Goal: Transaction & Acquisition: Purchase product/service

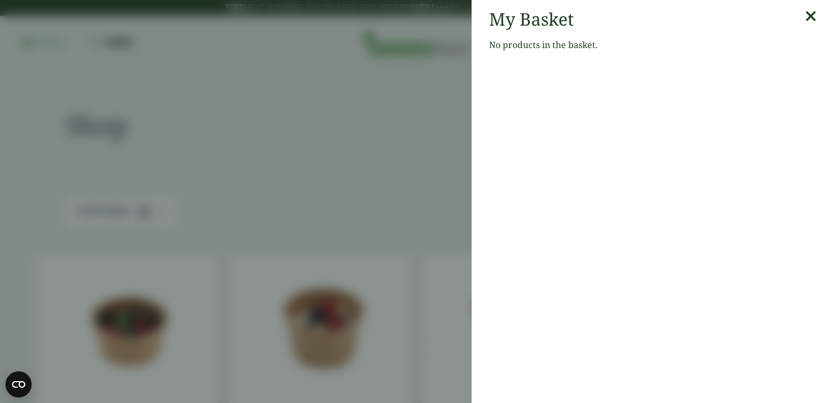
drag, startPoint x: 0, startPoint y: 0, endPoint x: 801, endPoint y: 22, distance: 801.7
click at [805, 22] on icon at bounding box center [810, 16] width 11 height 15
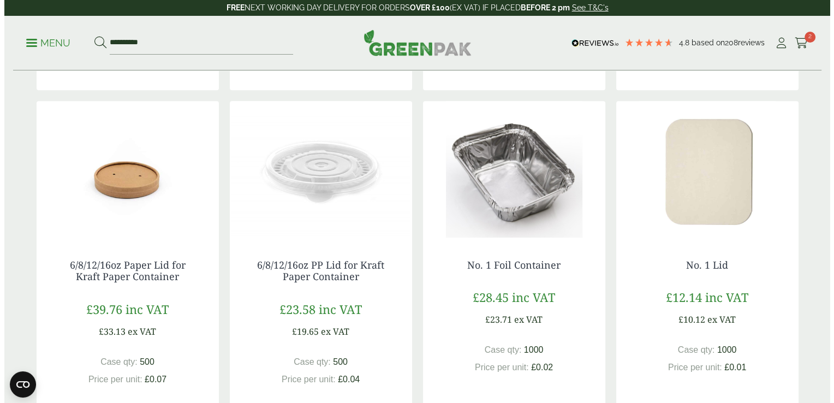
scroll to position [516, 0]
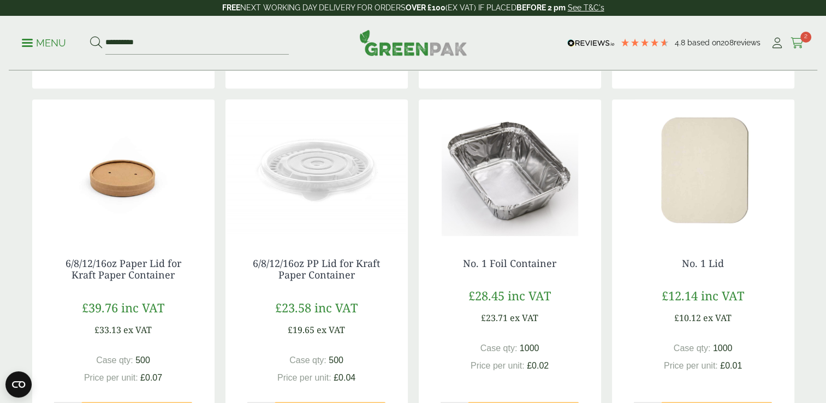
click at [795, 50] on link "Cart 2" at bounding box center [797, 43] width 14 height 16
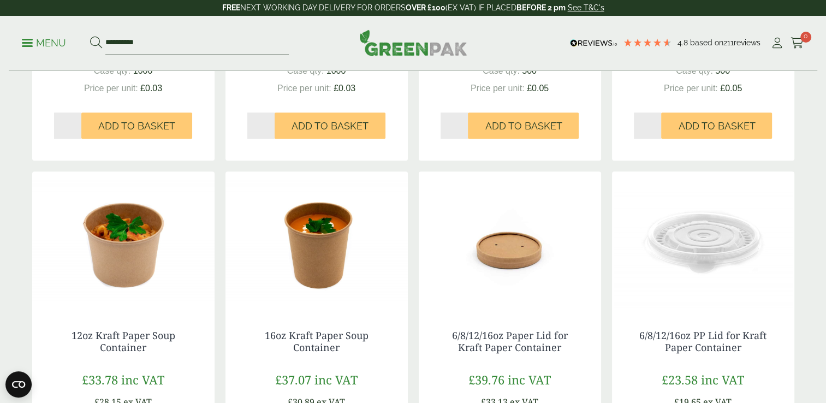
scroll to position [904, 0]
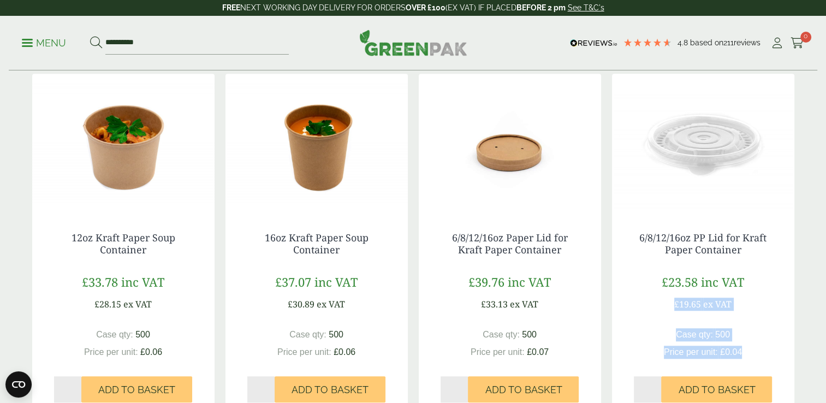
drag, startPoint x: 834, startPoint y: 70, endPoint x: 813, endPoint y: 323, distance: 253.6
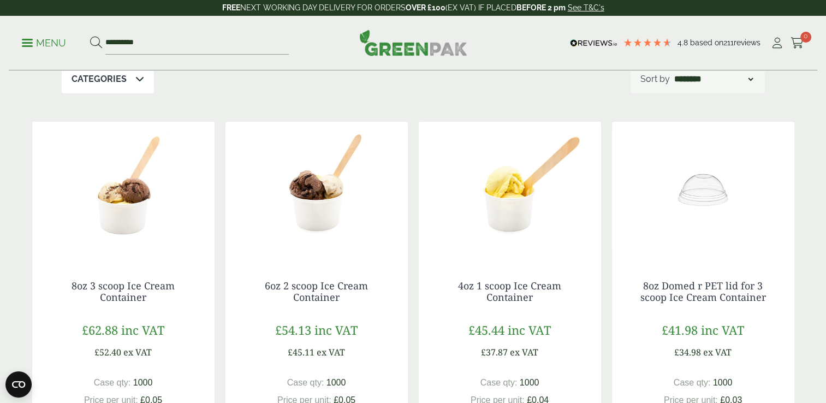
scroll to position [0, 0]
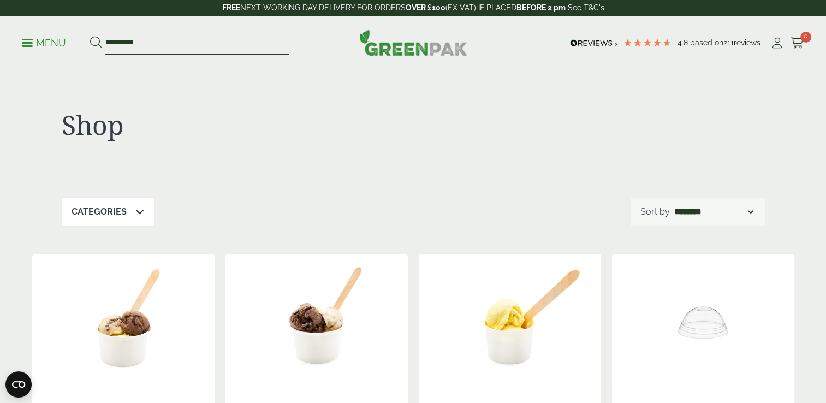
click at [211, 44] on input "**********" at bounding box center [196, 43] width 183 height 23
drag, startPoint x: 191, startPoint y: 46, endPoint x: 70, endPoint y: 40, distance: 120.8
click at [70, 40] on ul "**********" at bounding box center [155, 43] width 267 height 23
type input "*********"
click at [90, 36] on button at bounding box center [96, 43] width 12 height 14
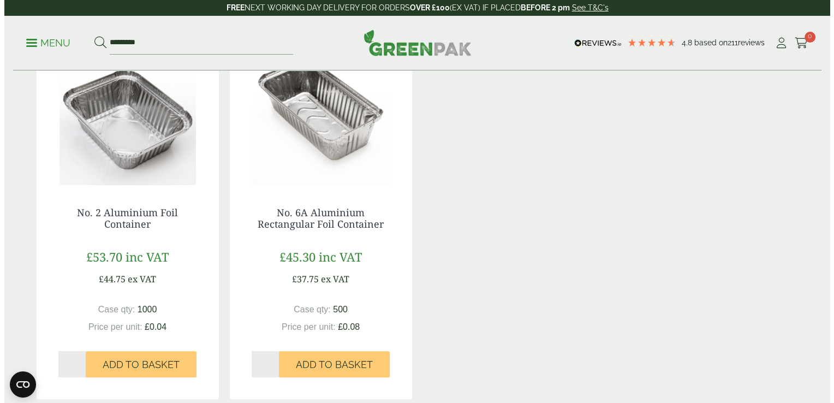
scroll to position [208, 0]
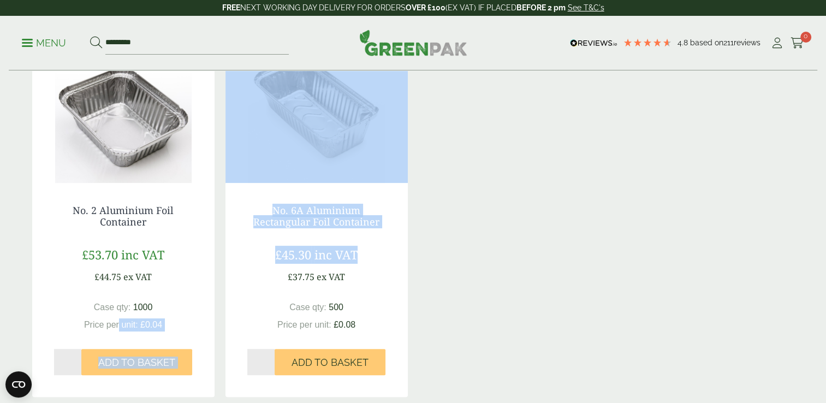
drag, startPoint x: 367, startPoint y: 263, endPoint x: 121, endPoint y: 346, distance: 260.3
click at [121, 346] on div "No. 2 Aluminium Foil Container £53.70 inc VAT £44.75 ex VAT Case qty: 1000 £0.0…" at bounding box center [413, 221] width 762 height 350
click at [121, 346] on div "No. 2 Aluminium Foil Container £53.70 inc VAT £44.75 ex VAT Case qty: 1000 Pric…" at bounding box center [123, 290] width 182 height 214
click at [177, 301] on div "Case qty: 1000 Price per unit: £0.04" at bounding box center [123, 316] width 139 height 31
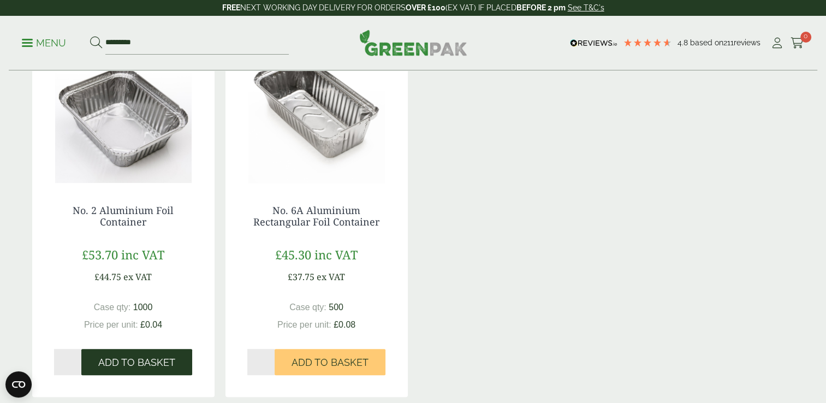
click at [143, 358] on span "Add to Basket" at bounding box center [136, 362] width 77 height 12
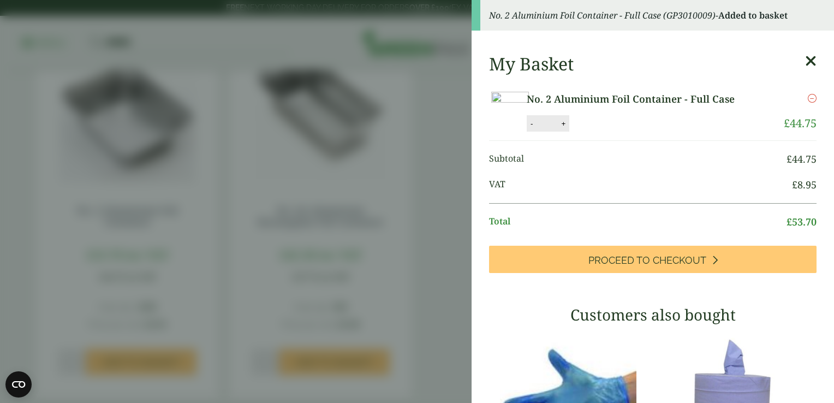
click at [529, 129] on img at bounding box center [510, 111] width 38 height 38
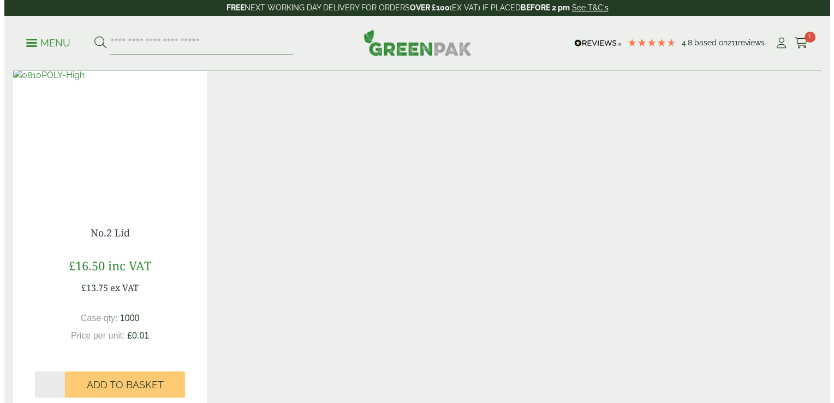
scroll to position [815, 0]
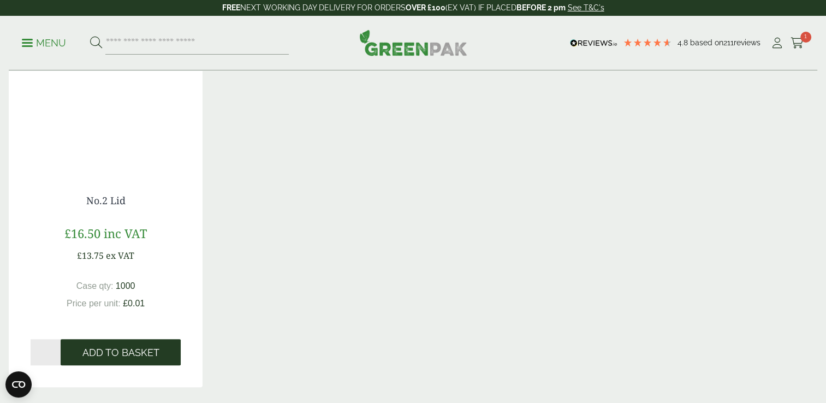
click at [139, 347] on span "Add to Basket" at bounding box center [120, 353] width 77 height 12
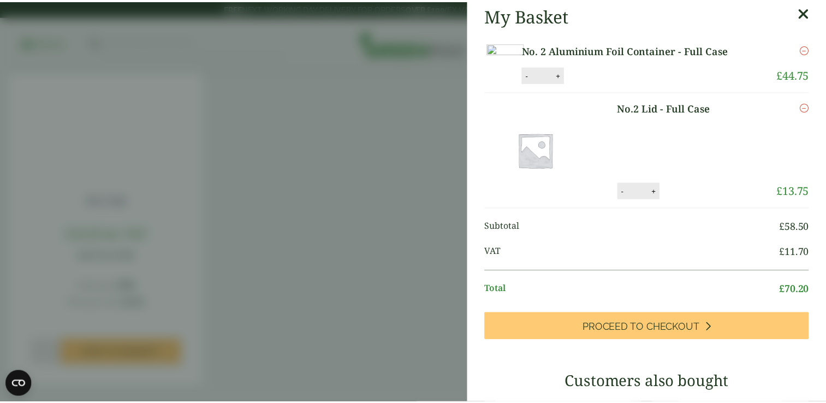
scroll to position [0, 0]
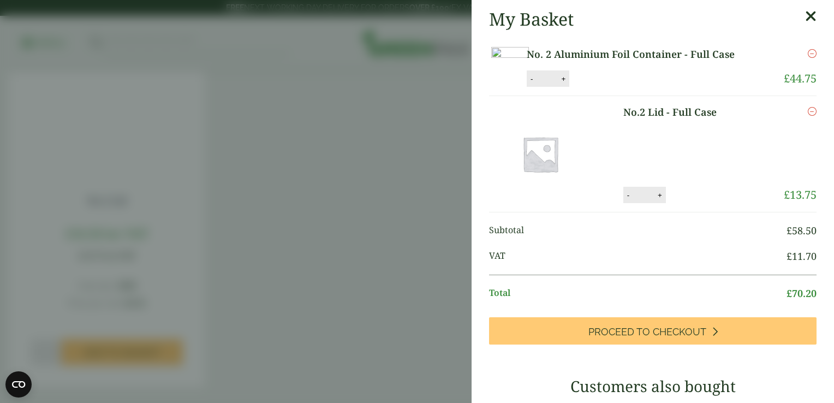
click at [805, 16] on icon at bounding box center [810, 16] width 11 height 15
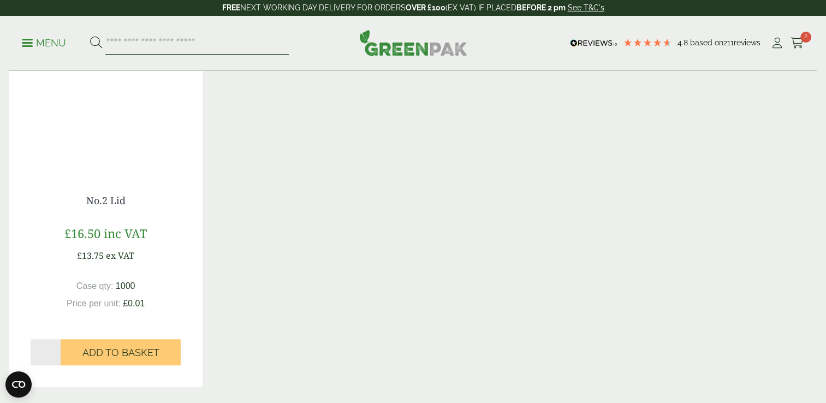
click at [189, 49] on input "search" at bounding box center [196, 43] width 183 height 23
type input "**********"
click at [90, 36] on button at bounding box center [96, 43] width 12 height 14
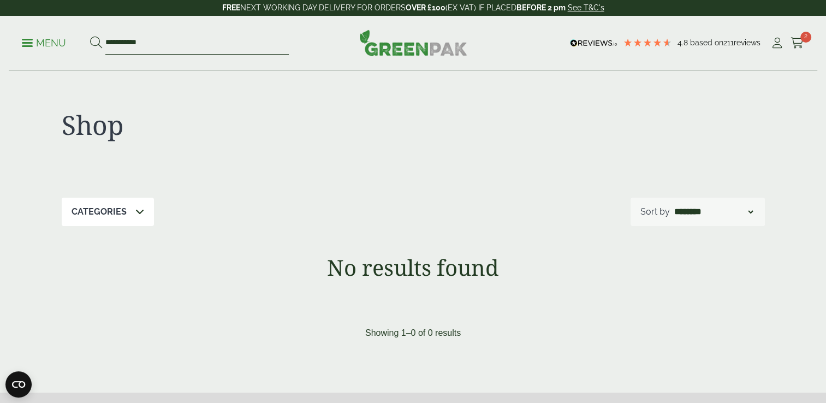
click at [189, 49] on input "**********" at bounding box center [196, 43] width 183 height 23
click at [61, 47] on p "Menu" at bounding box center [44, 43] width 44 height 13
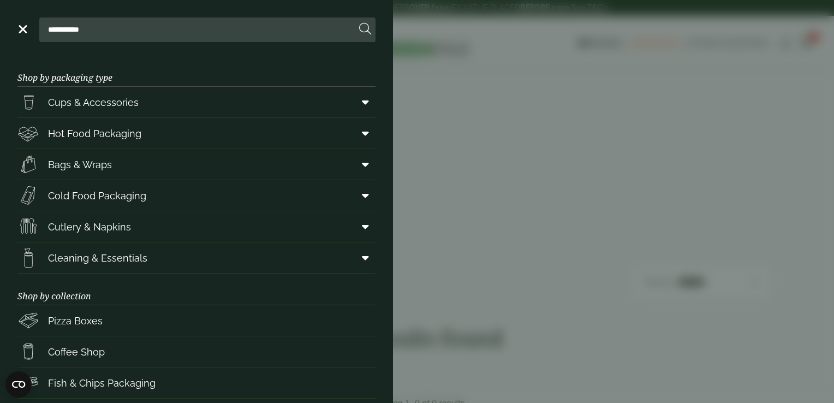
click at [18, 25] on link "Menu" at bounding box center [21, 28] width 11 height 11
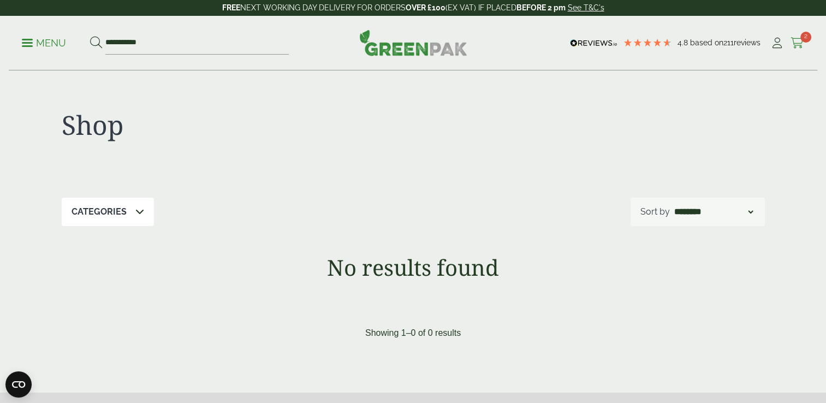
click at [795, 39] on icon at bounding box center [797, 43] width 14 height 11
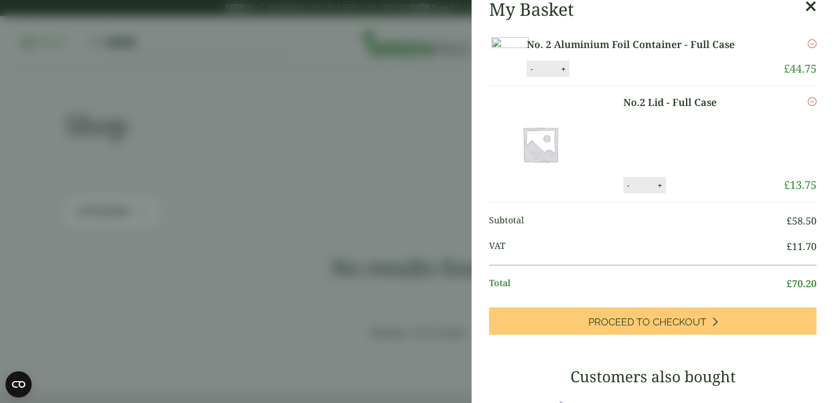
scroll to position [13, 0]
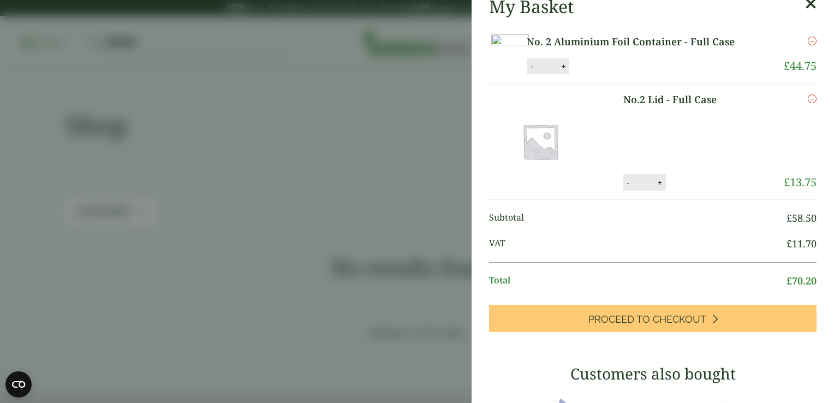
click at [614, 43] on link "No. 2 Aluminium Foil Container - Full Case" at bounding box center [643, 41] width 233 height 15
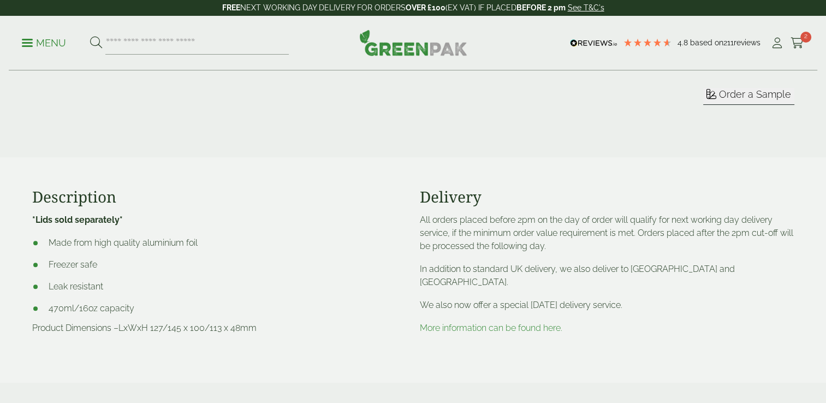
scroll to position [388, 0]
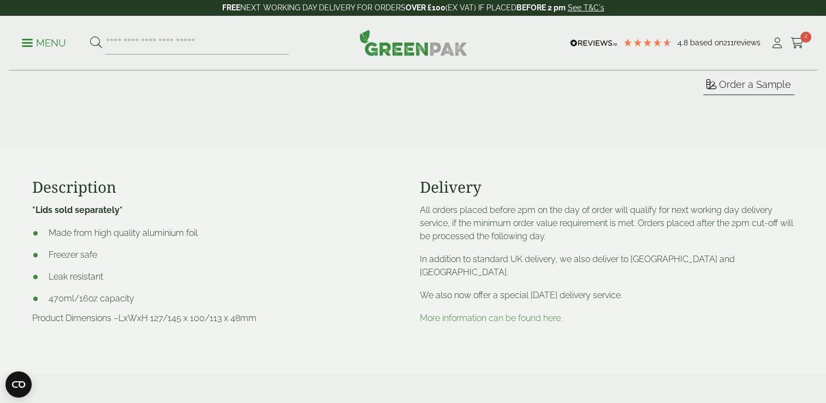
click at [343, 239] on li "Made from high quality aluminium foil" at bounding box center [219, 233] width 375 height 13
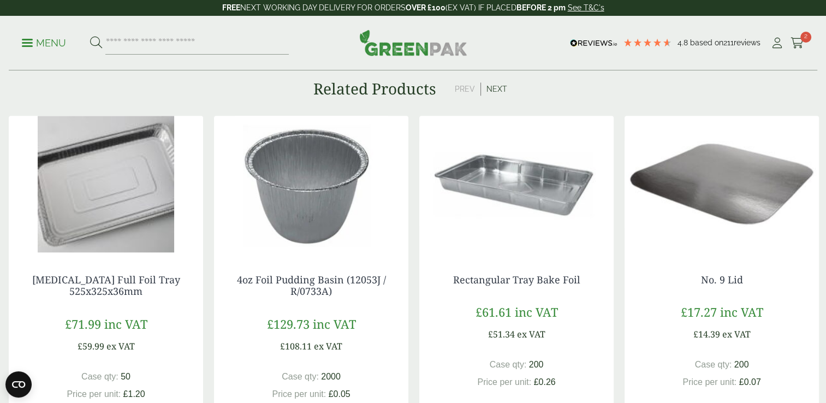
scroll to position [1185, 0]
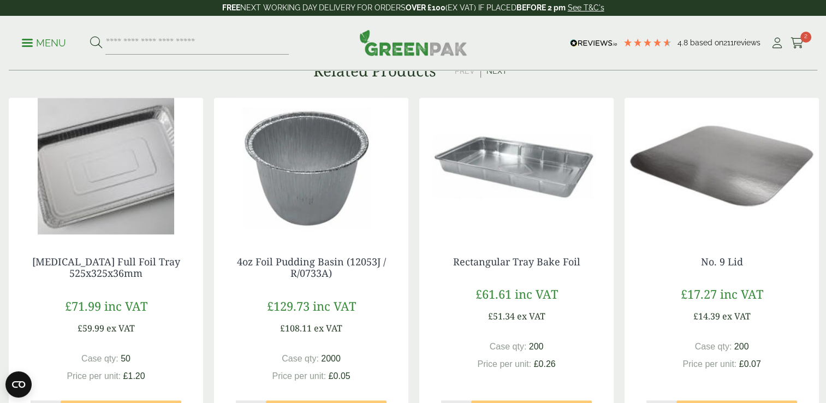
scroll to position [1185, 0]
